Goal: Information Seeking & Learning: Check status

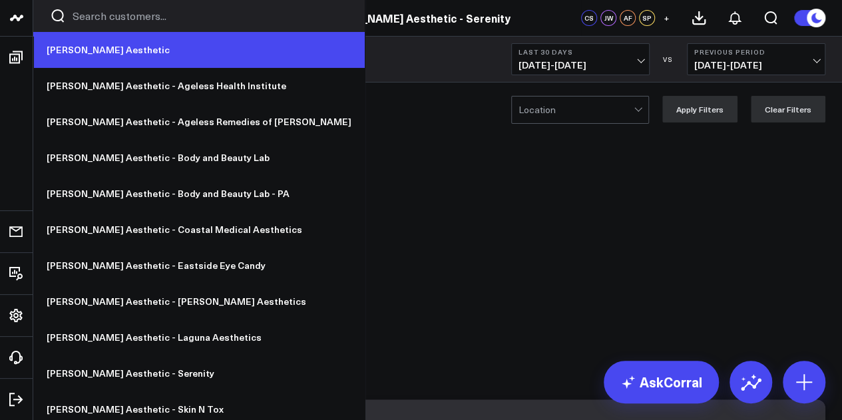
click at [114, 50] on link "[PERSON_NAME] Aesthetic" at bounding box center [199, 50] width 332 height 36
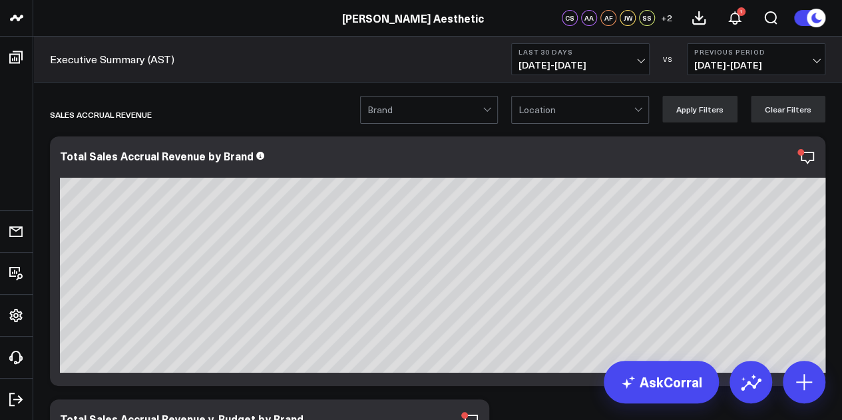
click at [298, 27] on header "Annie Aesthetic Annie Aesthetic - Ageless Health Institute Annie Aesthetic - Ag…" at bounding box center [421, 18] width 842 height 37
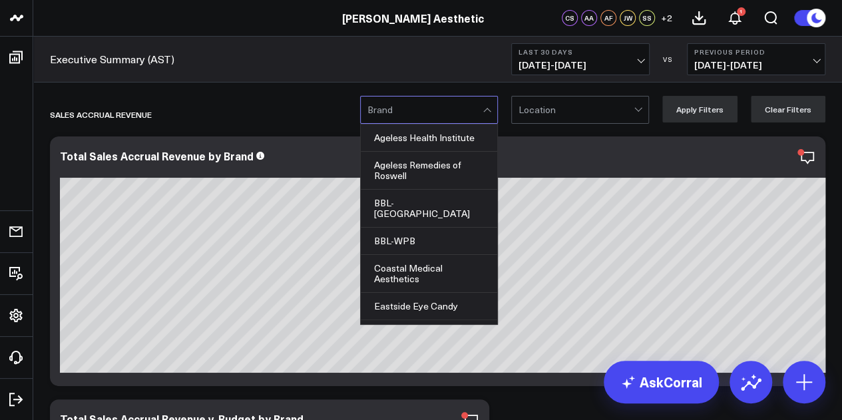
click at [448, 112] on div at bounding box center [425, 110] width 115 height 27
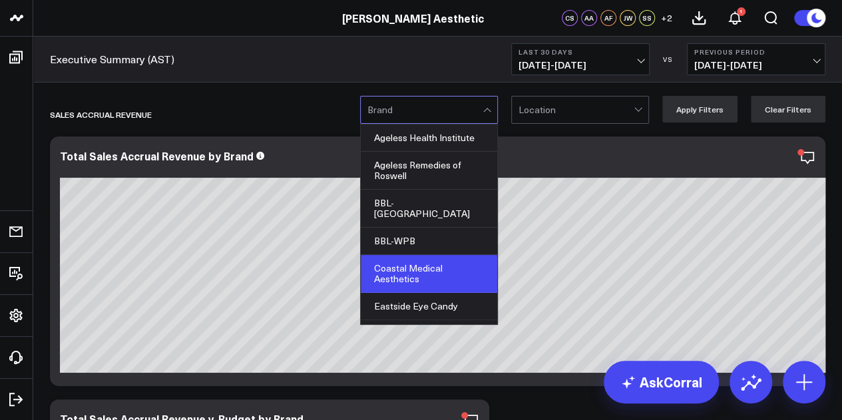
click at [437, 255] on div "Coastal Medical Aesthetics" at bounding box center [429, 274] width 137 height 38
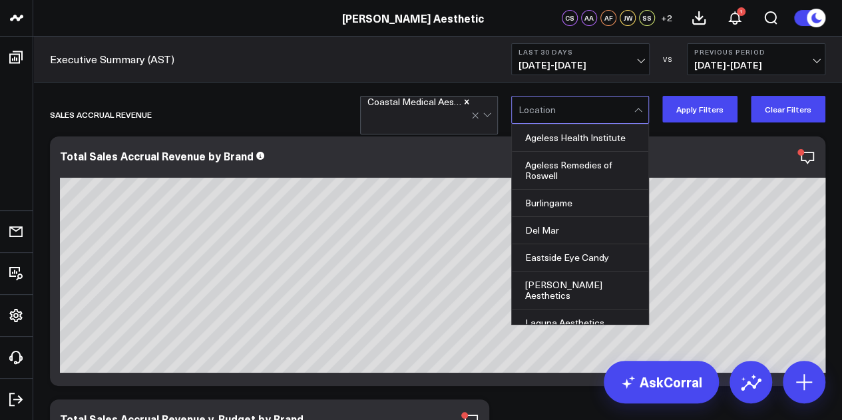
click at [601, 120] on div at bounding box center [576, 110] width 115 height 27
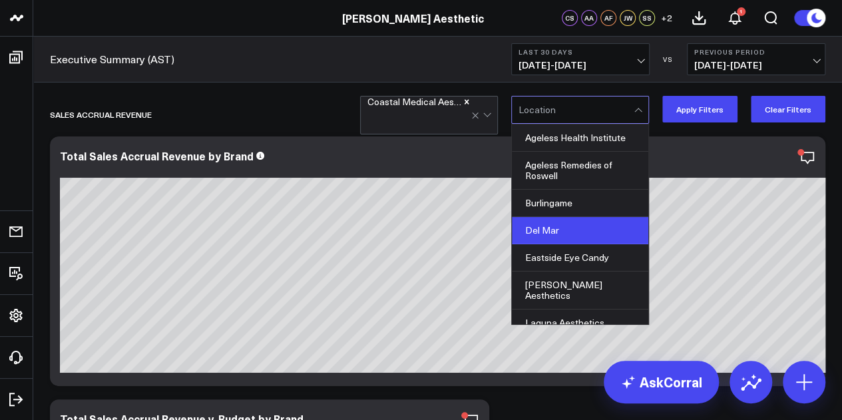
click at [589, 228] on div "Del Mar" at bounding box center [580, 230] width 137 height 27
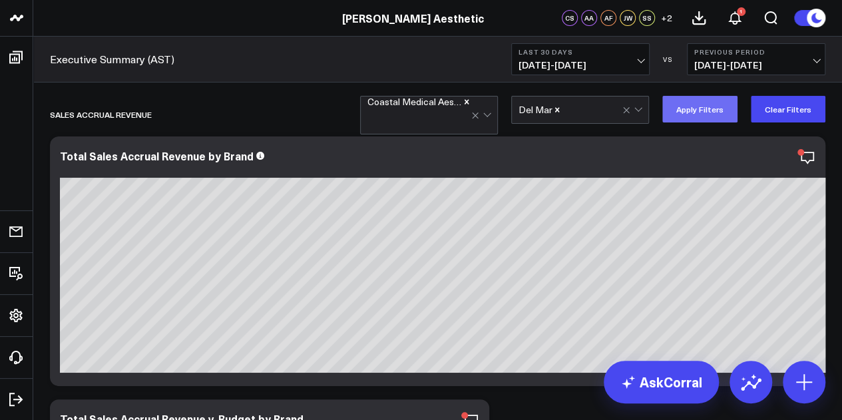
click at [709, 108] on button "Apply Filters" at bounding box center [700, 109] width 75 height 27
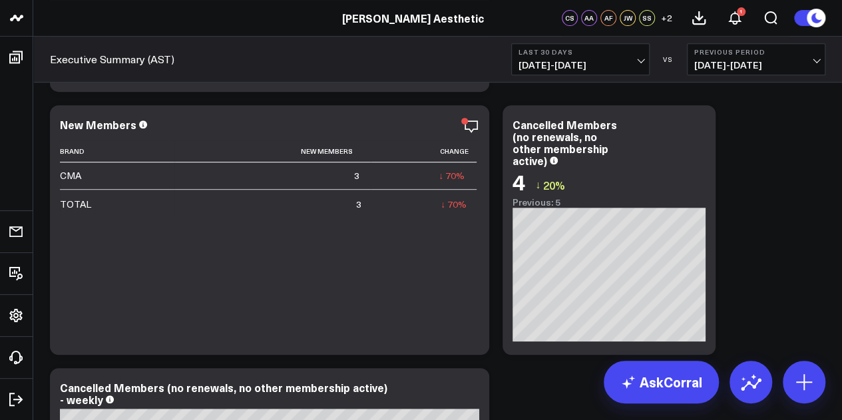
scroll to position [12919, 0]
click at [637, 61] on span "[DATE] - [DATE]" at bounding box center [581, 65] width 124 height 11
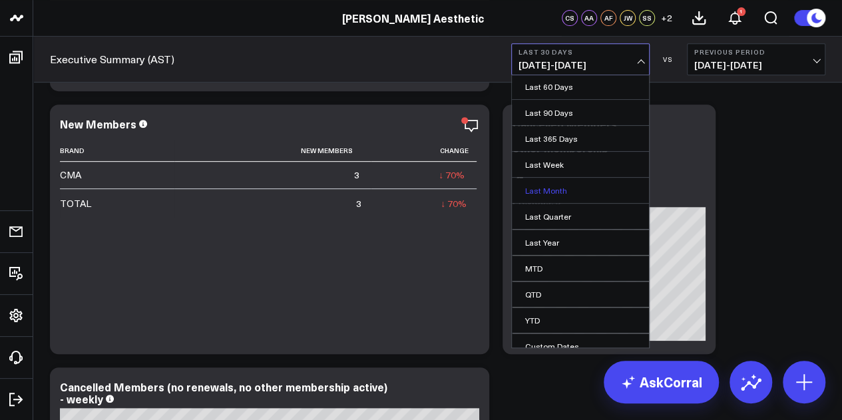
scroll to position [81, 0]
click at [605, 263] on link "MTD" at bounding box center [580, 266] width 137 height 25
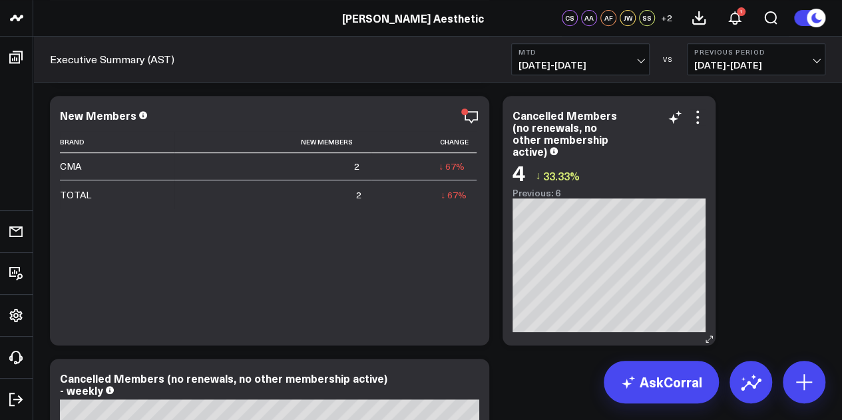
scroll to position [12927, 0]
click at [607, 60] on span "[DATE] - [DATE]" at bounding box center [581, 65] width 124 height 11
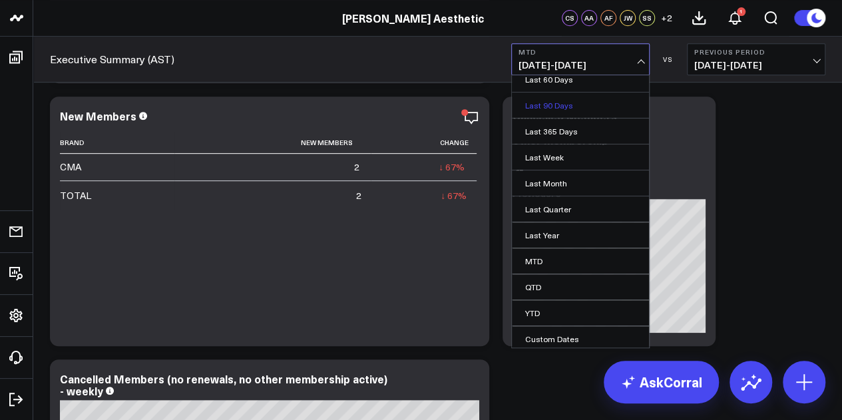
scroll to position [0, 0]
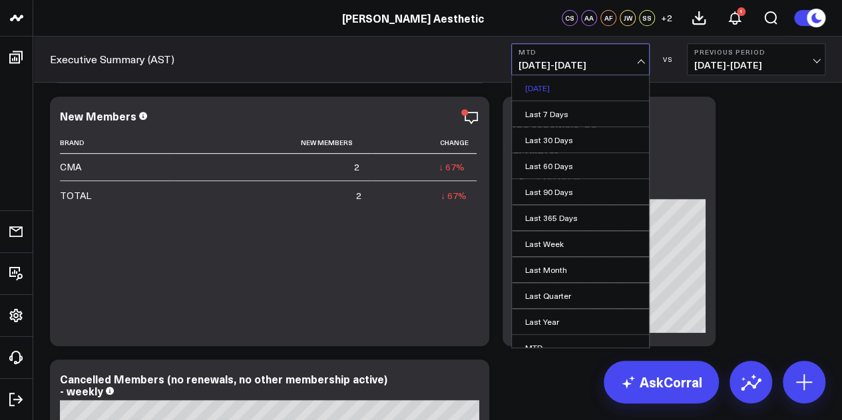
click at [589, 93] on link "[DATE]" at bounding box center [580, 87] width 137 height 25
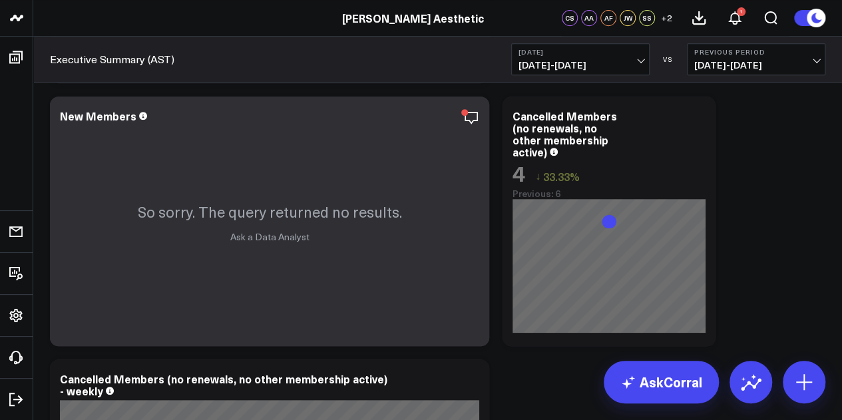
click at [623, 63] on span "09/22/25 - 09/22/25" at bounding box center [581, 65] width 124 height 11
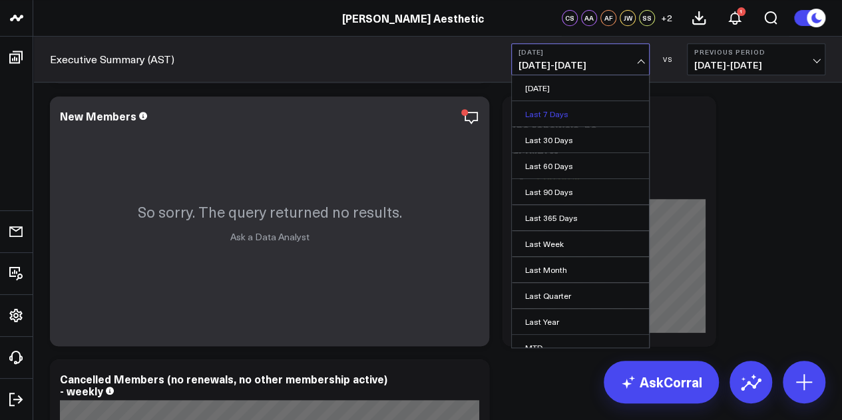
click at [612, 114] on link "Last 7 Days" at bounding box center [580, 113] width 137 height 25
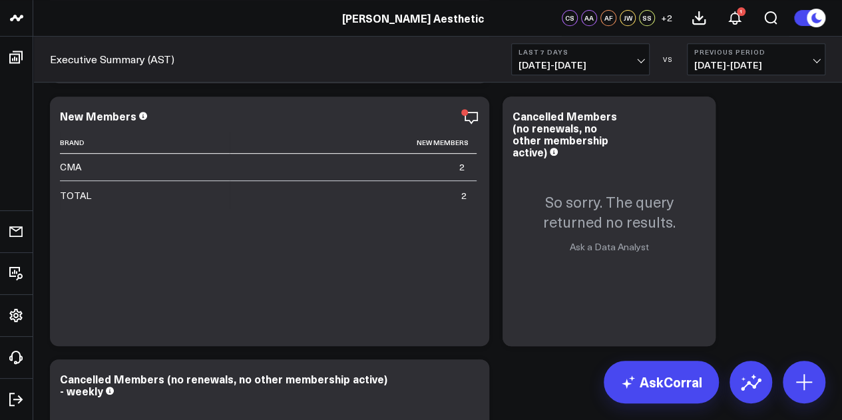
click at [612, 58] on button "Last 7 Days 09/16/25 - 09/22/25" at bounding box center [580, 59] width 139 height 32
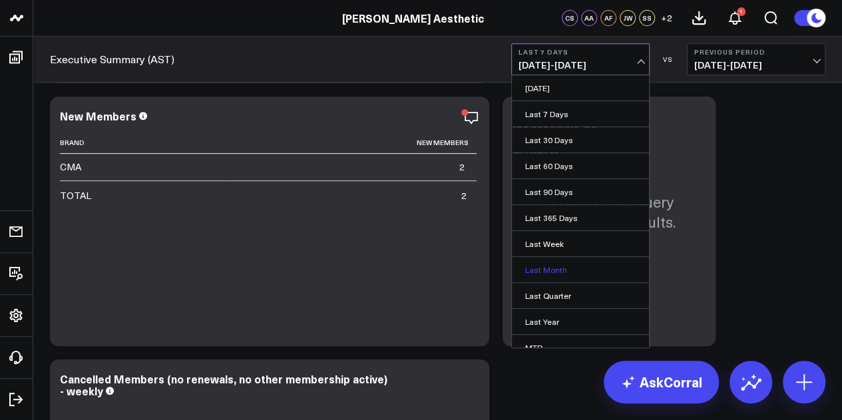
scroll to position [87, 0]
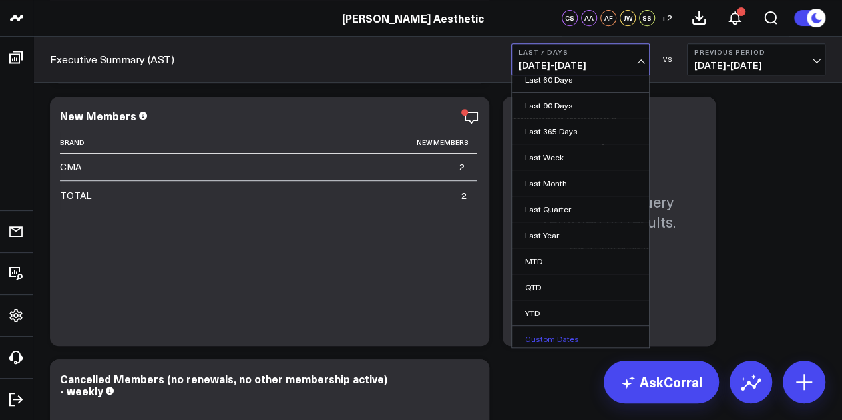
click at [571, 331] on link "Custom Dates" at bounding box center [580, 338] width 137 height 25
select select "8"
select select "2025"
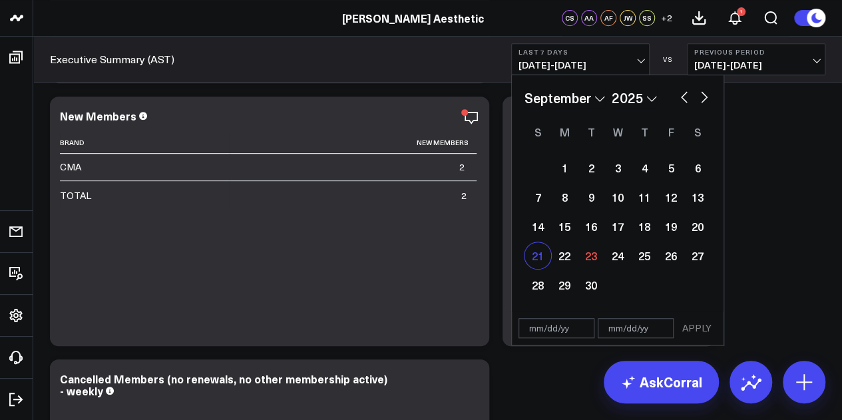
click at [543, 254] on div "21" at bounding box center [538, 255] width 27 height 27
type input "09/21/25"
select select "8"
select select "2025"
click at [539, 260] on div "21" at bounding box center [538, 255] width 27 height 27
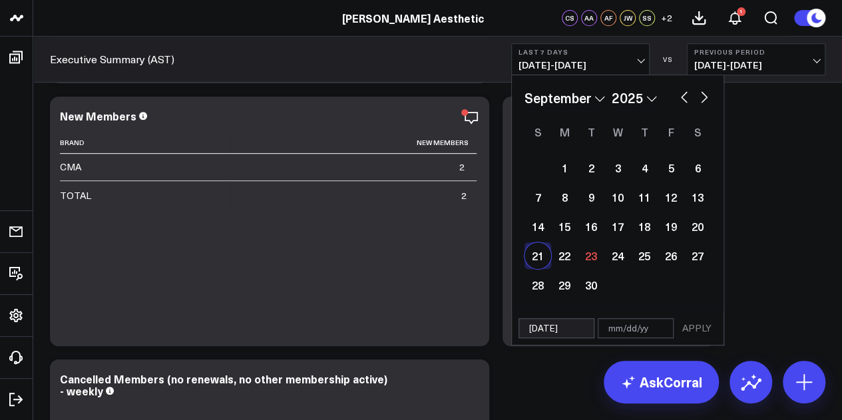
type input "09/21/25"
select select "8"
select select "2025"
click at [704, 330] on button "APPLY" at bounding box center [697, 328] width 40 height 20
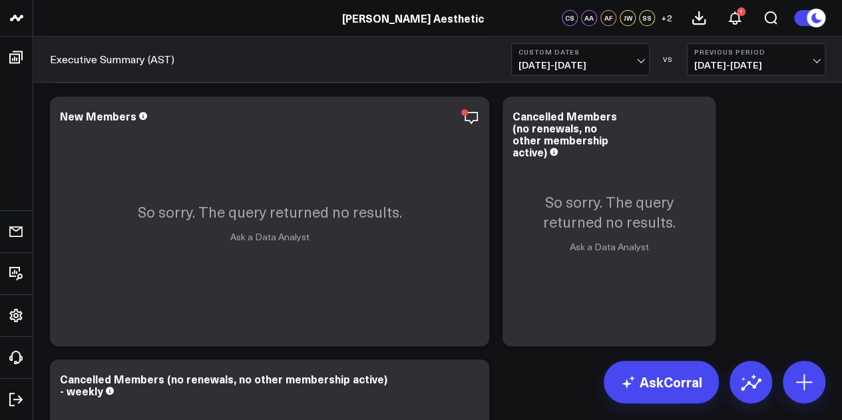
click at [603, 63] on span "09/21/25 - 09/21/25" at bounding box center [581, 65] width 124 height 11
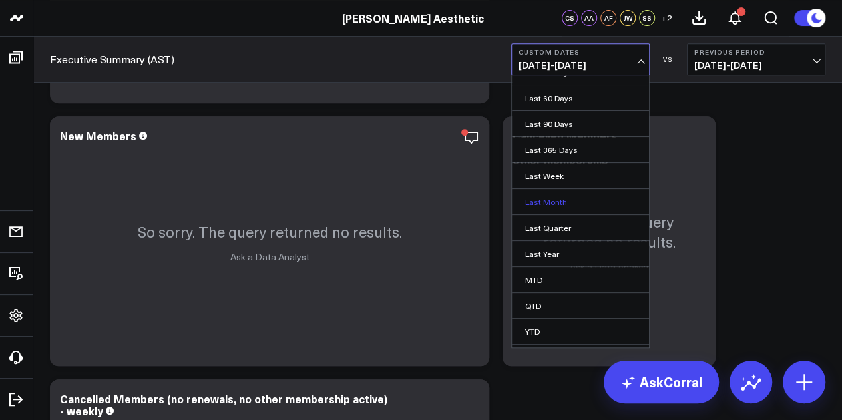
scroll to position [87, 0]
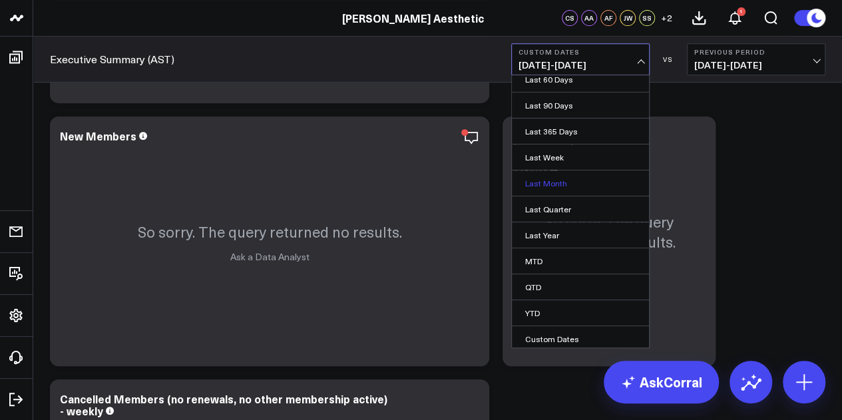
click at [607, 174] on link "Last Month" at bounding box center [580, 182] width 137 height 25
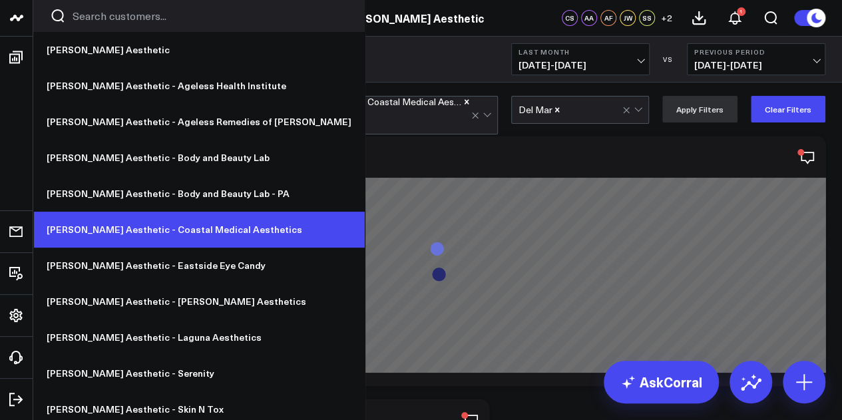
click at [147, 235] on link "[PERSON_NAME] Aesthetic - Coastal Medical Aesthetics" at bounding box center [199, 230] width 332 height 36
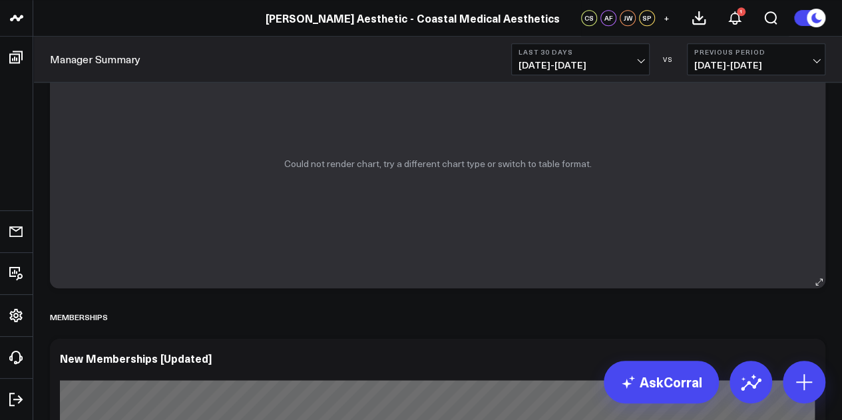
scroll to position [3121, 0]
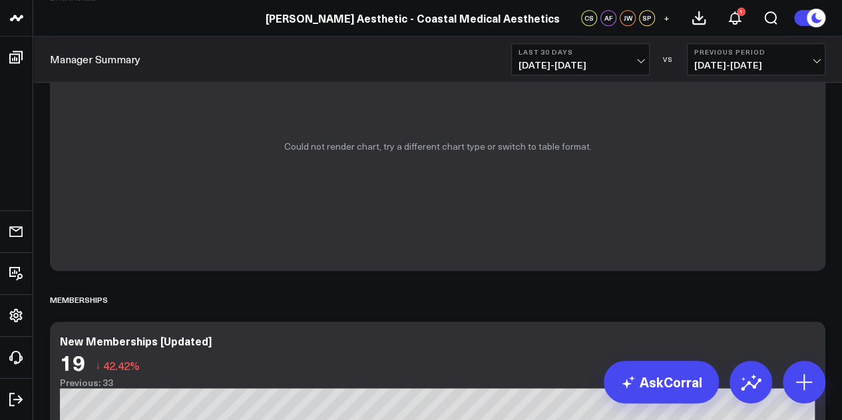
click at [567, 67] on span "[DATE] - [DATE]" at bounding box center [581, 65] width 124 height 11
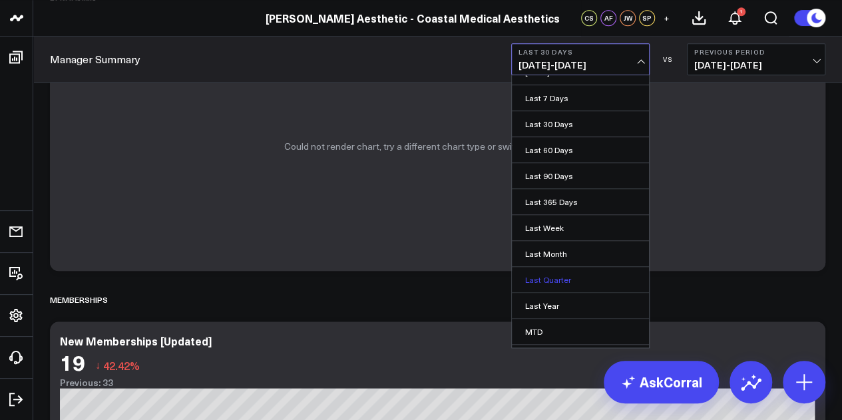
scroll to position [87, 0]
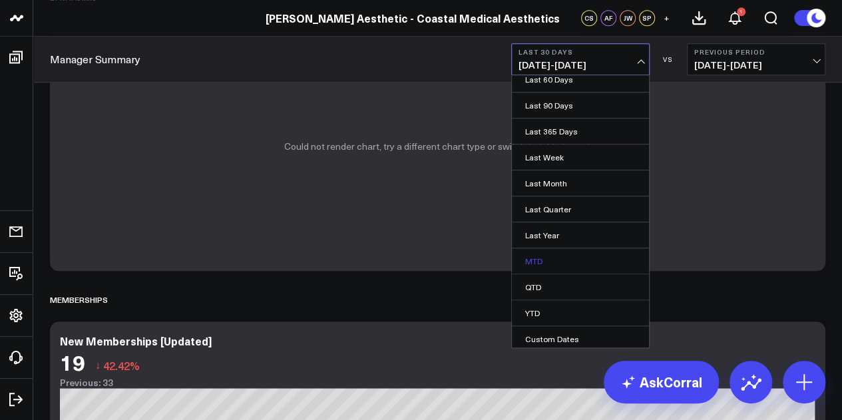
click at [565, 256] on link "MTD" at bounding box center [580, 260] width 137 height 25
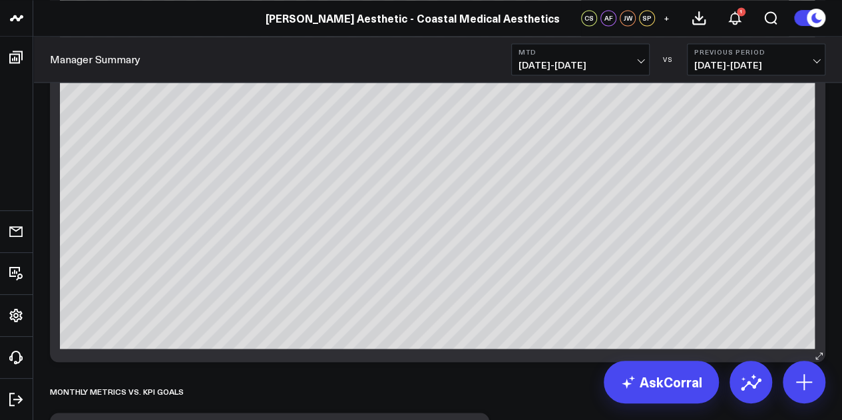
scroll to position [3595, 0]
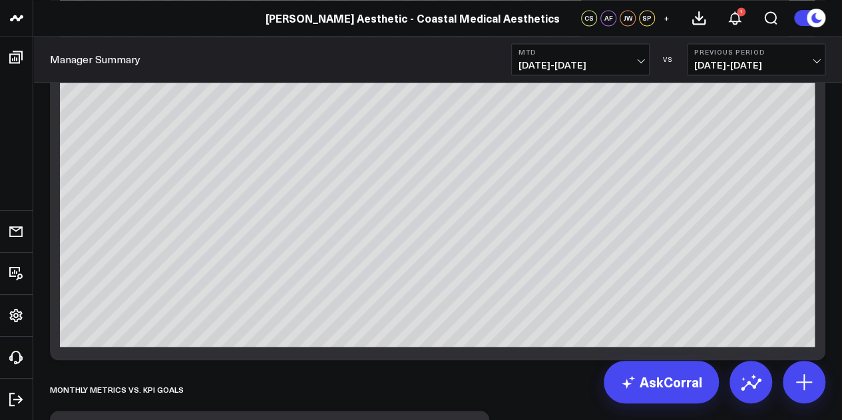
click at [780, 64] on span "[DATE] - [DATE]" at bounding box center [757, 65] width 124 height 11
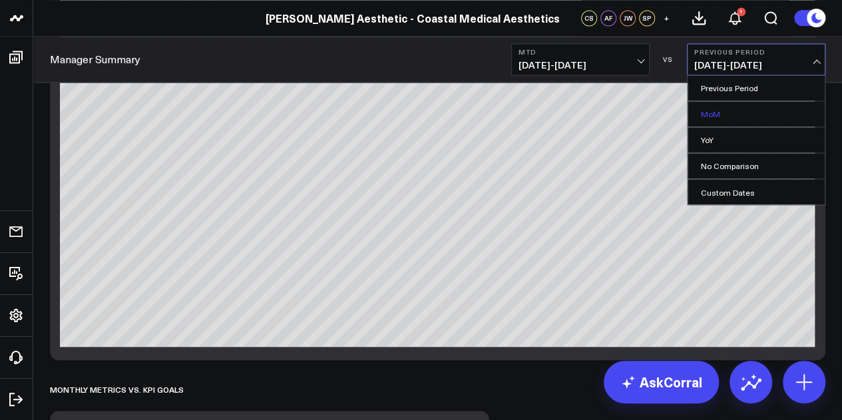
click at [768, 111] on link "MoM" at bounding box center [756, 113] width 137 height 25
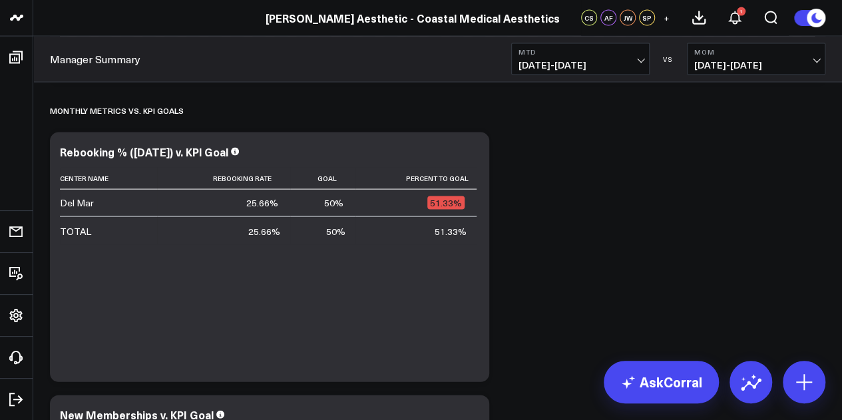
scroll to position [3873, 0]
click at [575, 63] on span "[DATE] - [DATE]" at bounding box center [581, 65] width 124 height 11
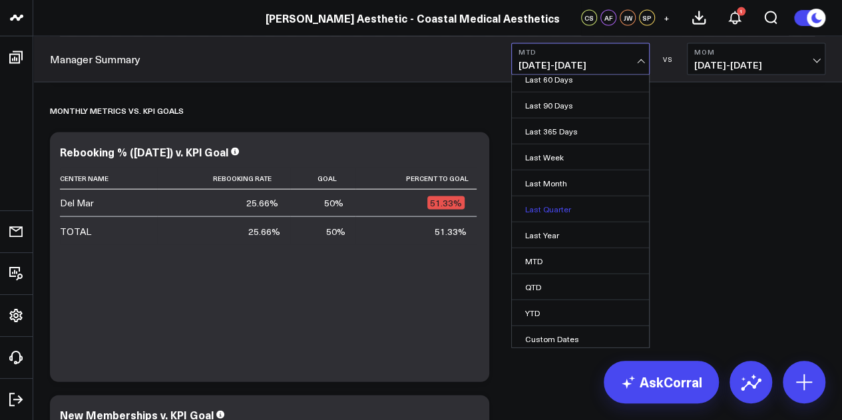
scroll to position [87, 0]
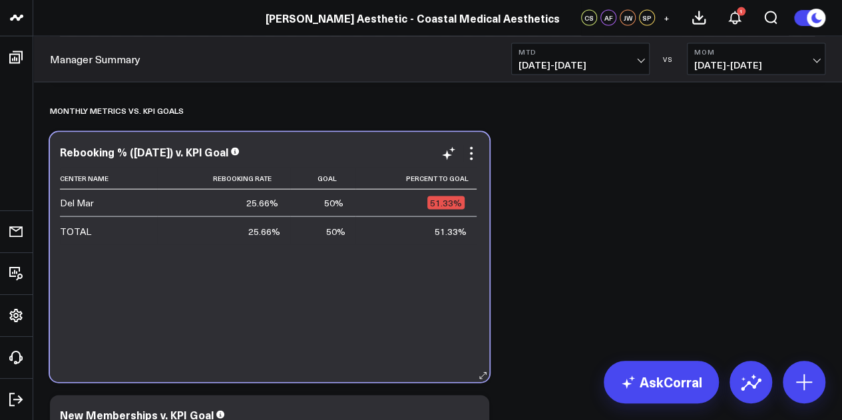
click at [403, 302] on div "Center Name Rebooking Rate Goal Percent To Goal Del Mar 25.66% 50% 51.33% TOTAL…" at bounding box center [270, 268] width 420 height 201
click at [426, 306] on div "Center Name Rebooking Rate Goal Percent To Goal Del Mar 25.66% 50% 51.33% TOTAL…" at bounding box center [270, 268] width 420 height 201
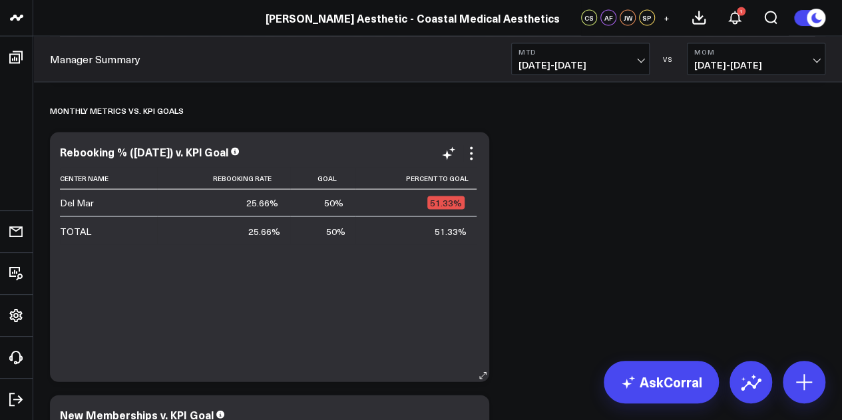
scroll to position [3876, 0]
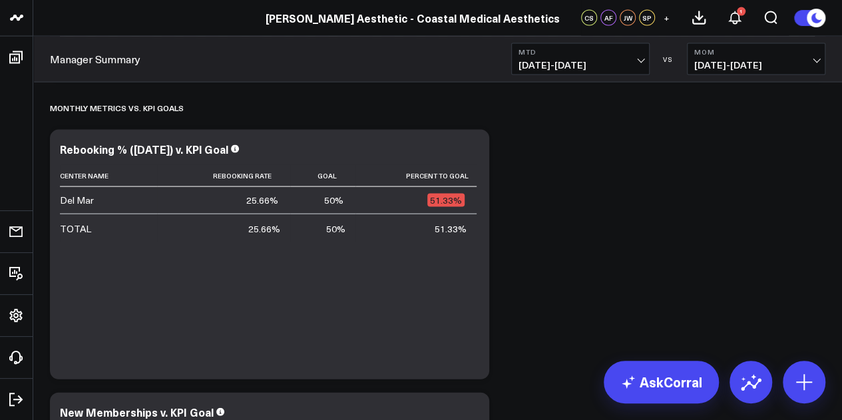
click at [581, 66] on span "[DATE] - [DATE]" at bounding box center [581, 65] width 124 height 11
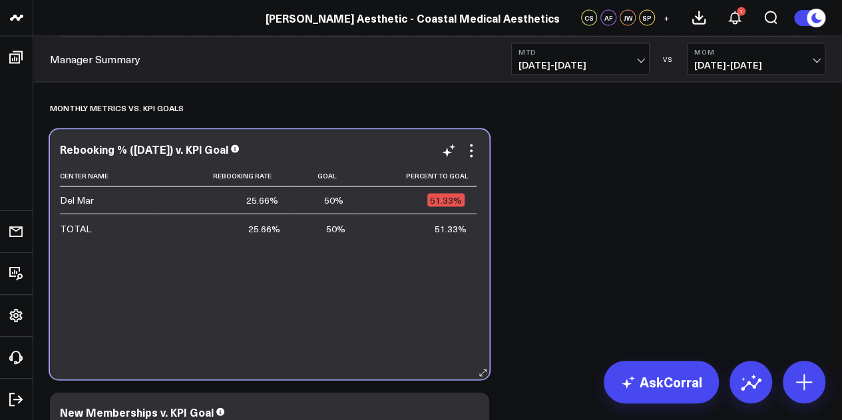
click at [418, 320] on div "Center Name Rebooking Rate Goal Percent To Goal Del Mar 25.66% 50% 51.33% TOTAL…" at bounding box center [270, 265] width 420 height 201
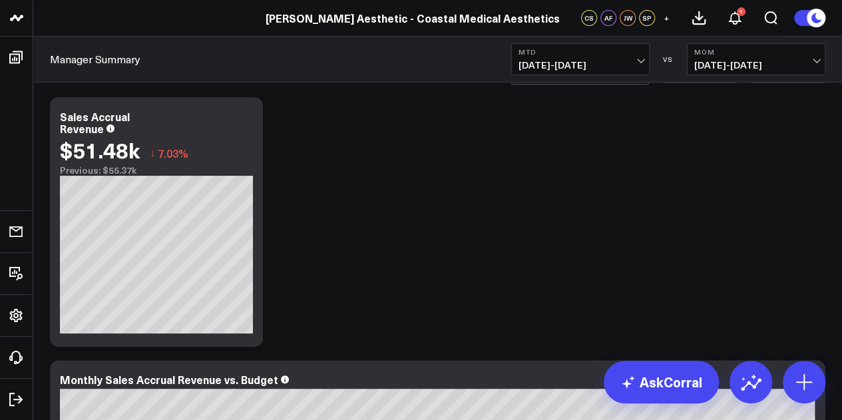
scroll to position [0, 0]
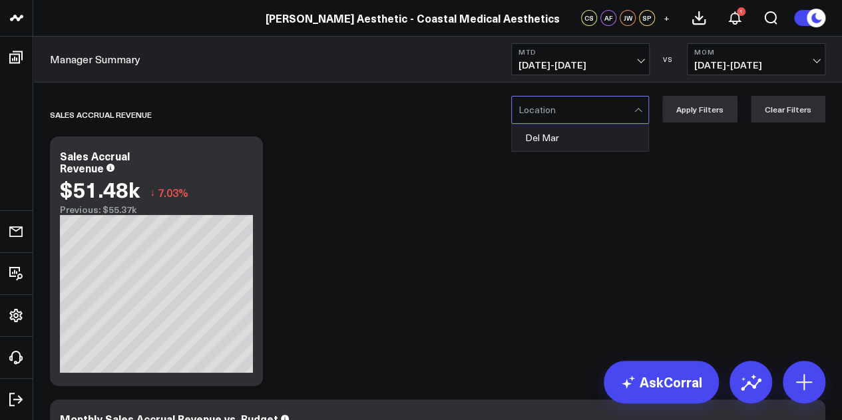
click at [577, 114] on div at bounding box center [576, 110] width 115 height 27
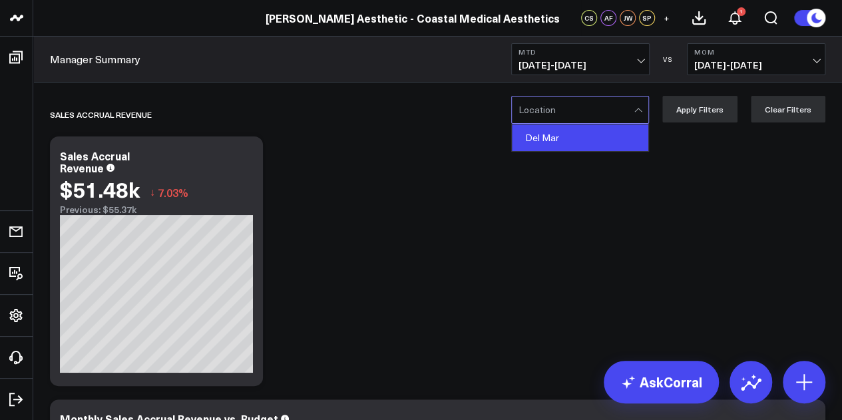
click at [579, 135] on div "Del Mar" at bounding box center [580, 138] width 137 height 27
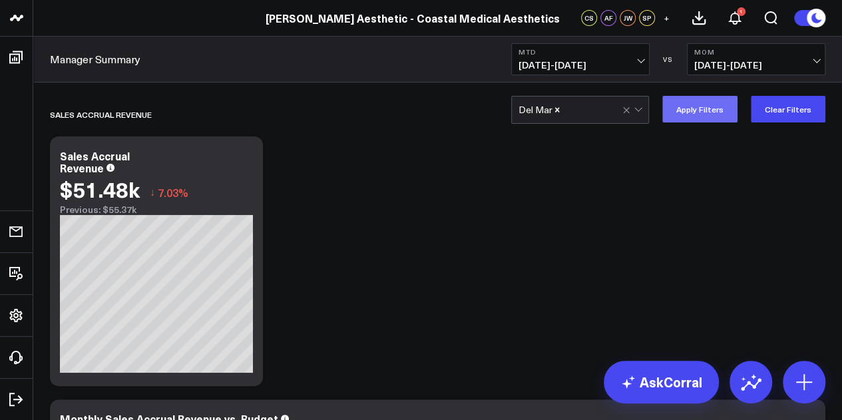
click at [714, 105] on button "Apply Filters" at bounding box center [700, 109] width 75 height 27
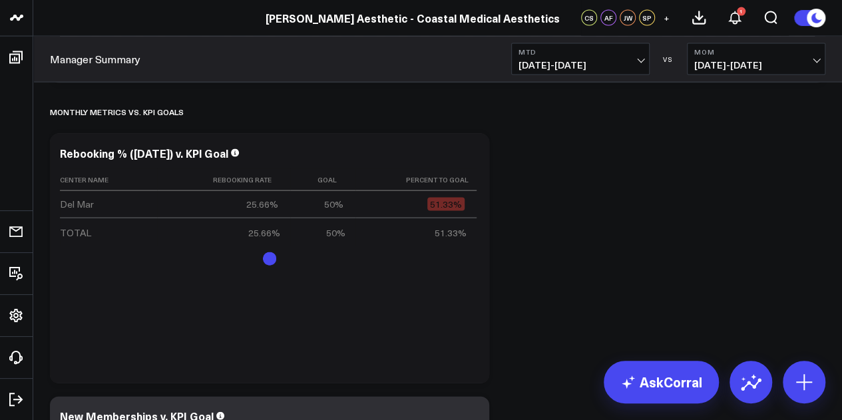
scroll to position [3874, 0]
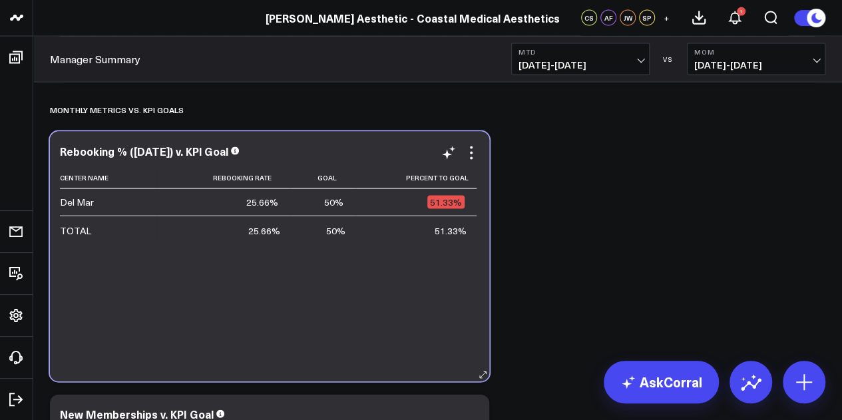
click at [444, 205] on div "51.33%" at bounding box center [446, 202] width 37 height 13
click at [272, 208] on div "25.66%" at bounding box center [262, 202] width 32 height 13
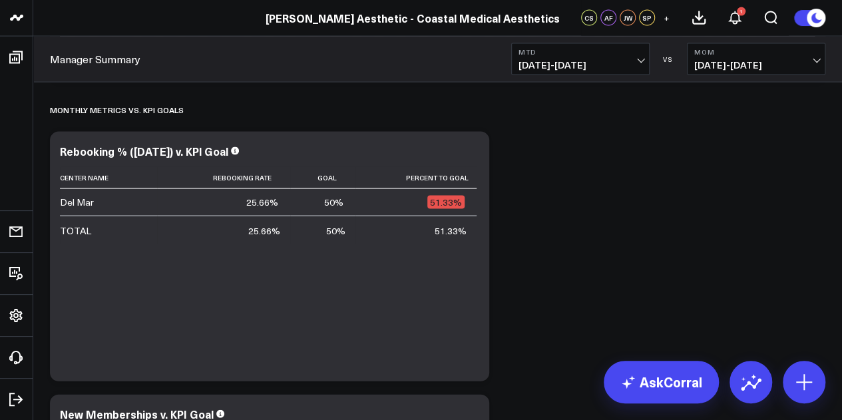
click at [661, 218] on div "Sales Accrual Revenue Modify via AI Copy link to widget Ask support Remove Crea…" at bounding box center [437, 182] width 789 height 7927
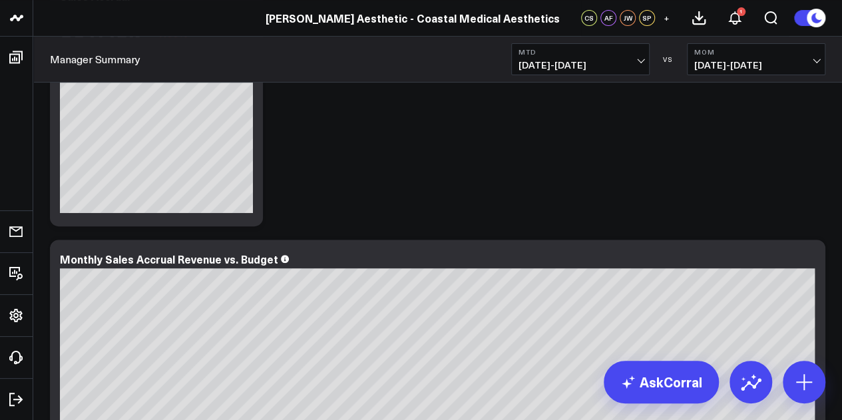
scroll to position [0, 0]
